Goal: Transaction & Acquisition: Purchase product/service

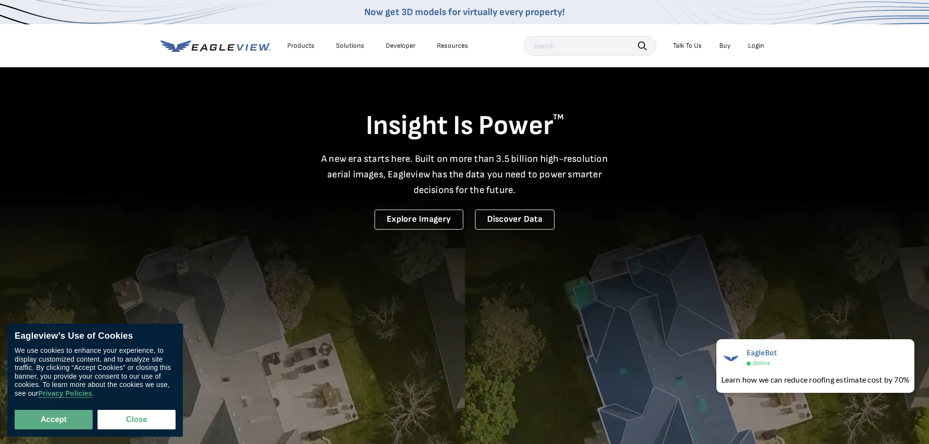
click at [762, 46] on div "Login" at bounding box center [756, 45] width 16 height 9
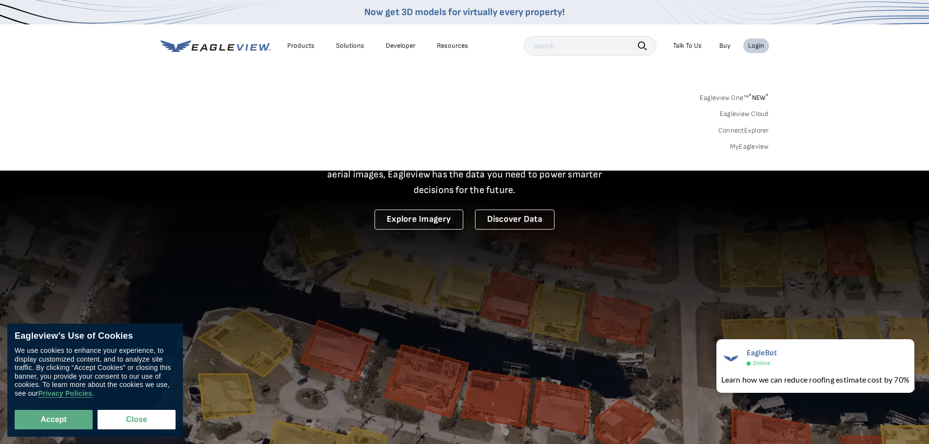
click at [753, 147] on link "MyEagleview" at bounding box center [749, 146] width 39 height 9
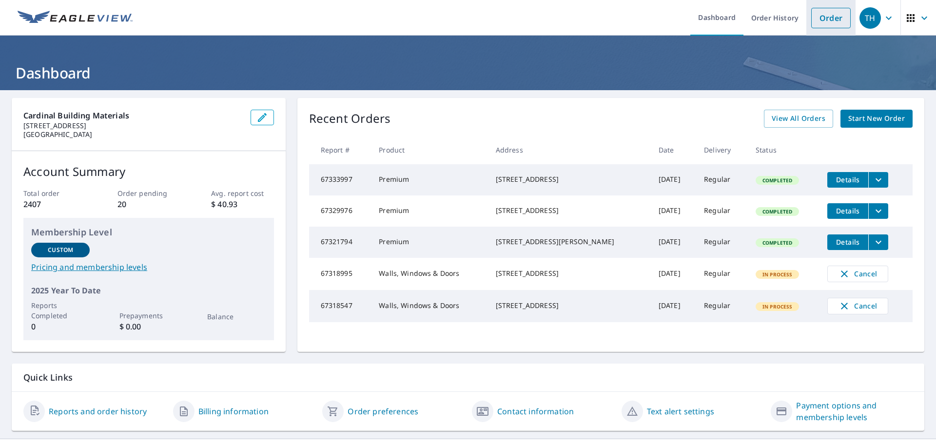
click at [817, 15] on link "Order" at bounding box center [832, 18] width 40 height 20
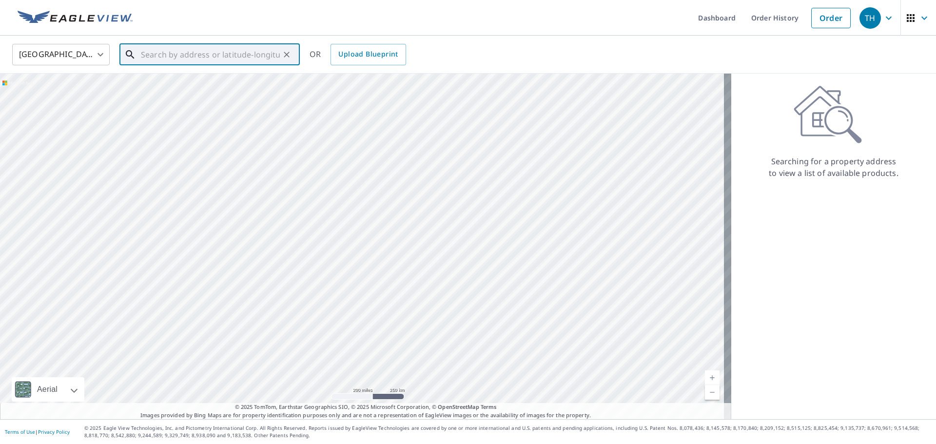
click at [197, 59] on input "text" at bounding box center [210, 54] width 139 height 27
click at [159, 90] on p "[GEOGRAPHIC_DATA]" at bounding box center [215, 94] width 153 height 10
type input "[STREET_ADDRESS][PERSON_NAME]"
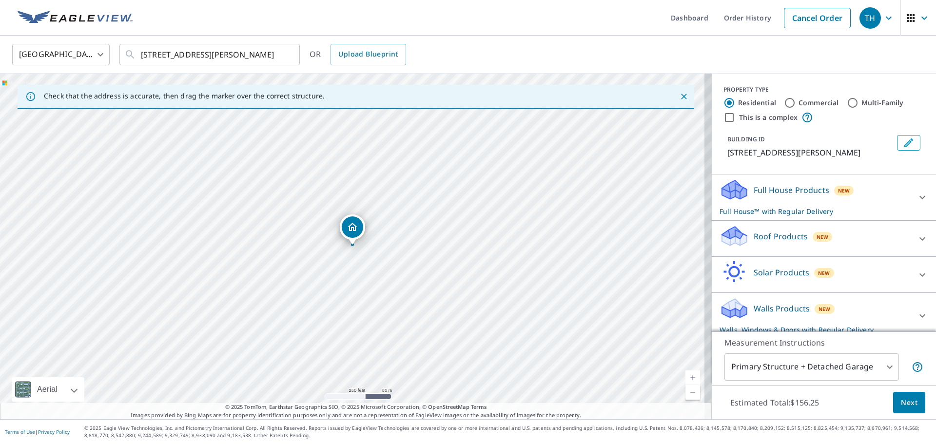
click at [784, 196] on p "Full House Products" at bounding box center [792, 190] width 76 height 12
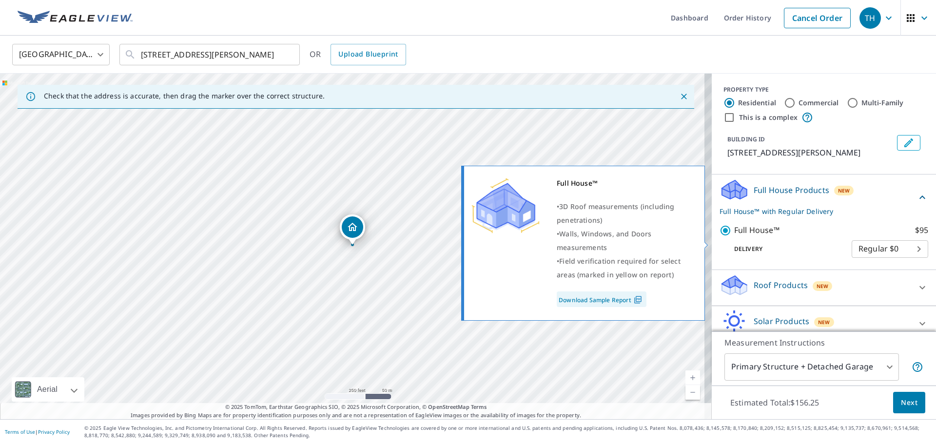
click at [720, 237] on input "Full House™ $95" at bounding box center [727, 231] width 15 height 12
checkbox input "false"
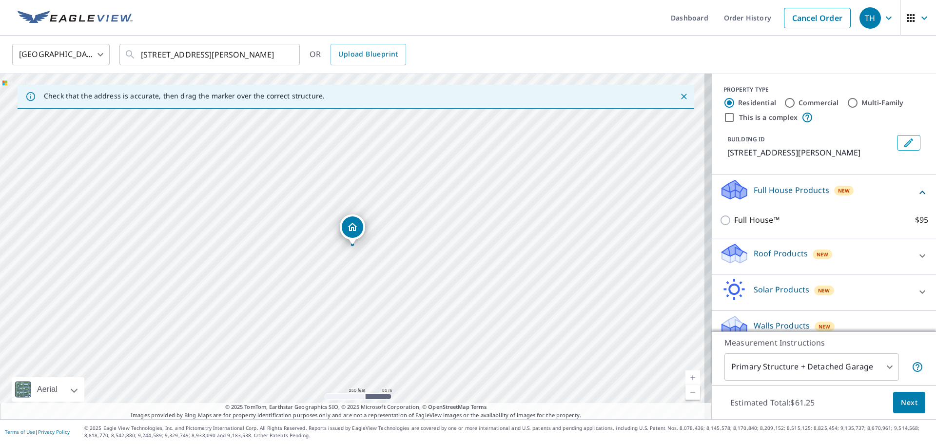
click at [757, 270] on div "Roof Products New" at bounding box center [815, 256] width 191 height 28
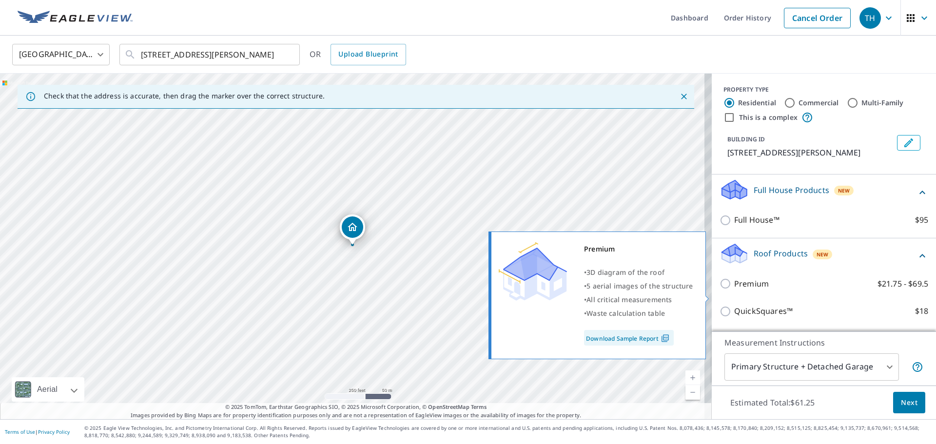
click at [720, 290] on input "Premium $21.75 - $69.5" at bounding box center [727, 284] width 15 height 12
checkbox input "true"
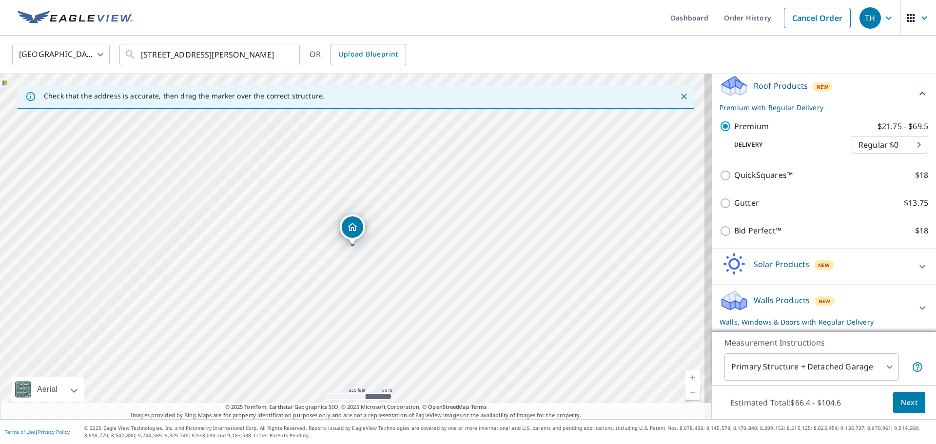
click at [756, 274] on div "Solar Products New" at bounding box center [815, 267] width 191 height 28
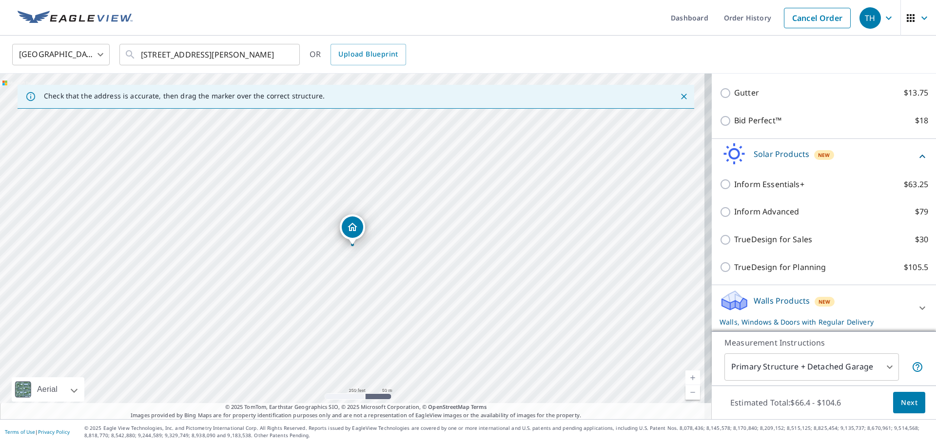
click at [768, 300] on p "Walls Products" at bounding box center [782, 301] width 56 height 12
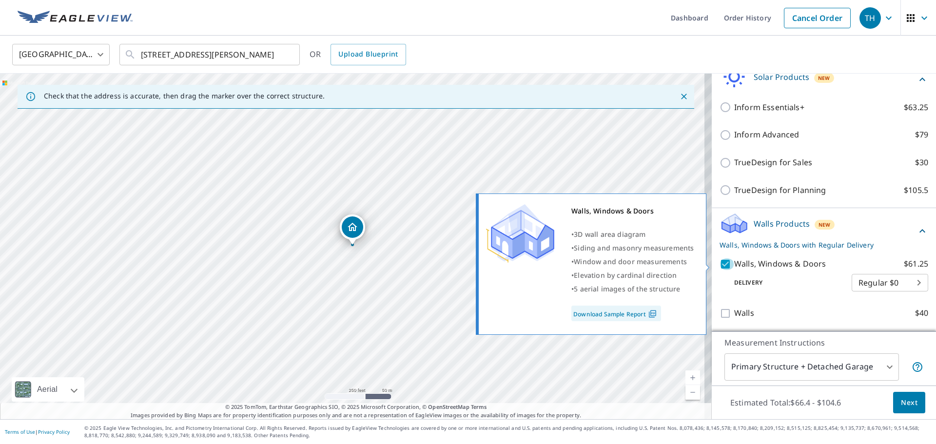
click at [720, 264] on input "Walls, Windows & Doors $61.25" at bounding box center [727, 264] width 15 height 12
checkbox input "false"
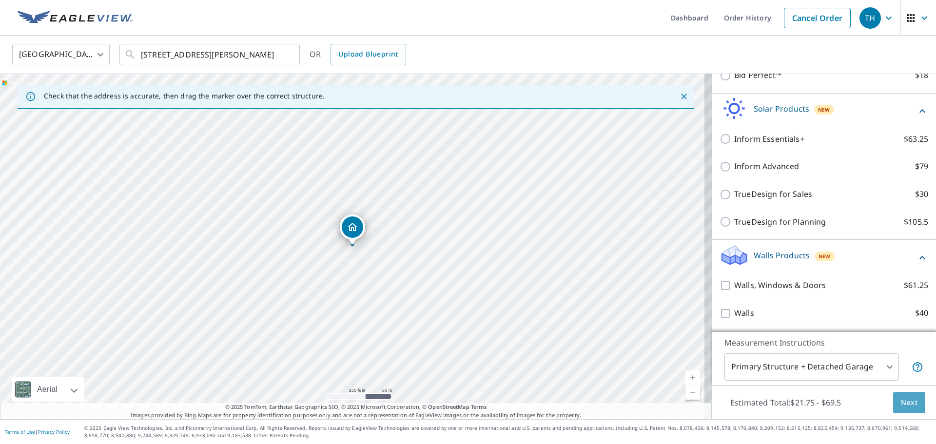
click at [906, 395] on button "Next" at bounding box center [909, 403] width 32 height 22
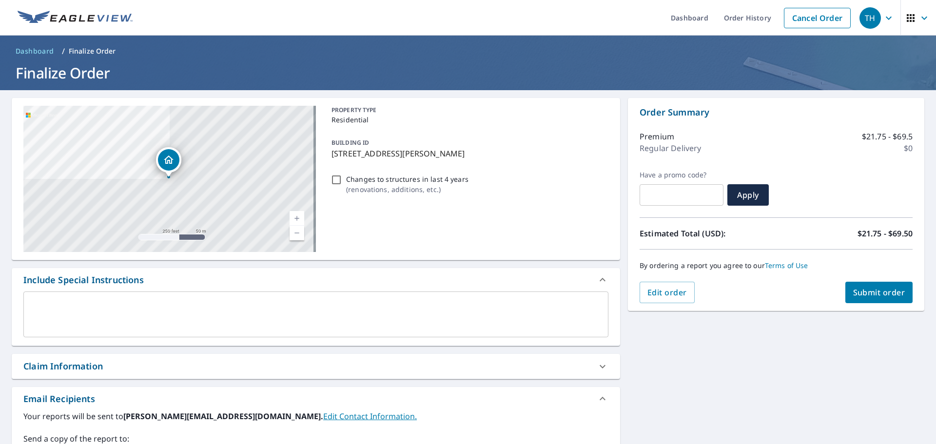
click at [852, 299] on button "Submit order" at bounding box center [880, 292] width 68 height 21
checkbox input "true"
